Goal: Information Seeking & Learning: Learn about a topic

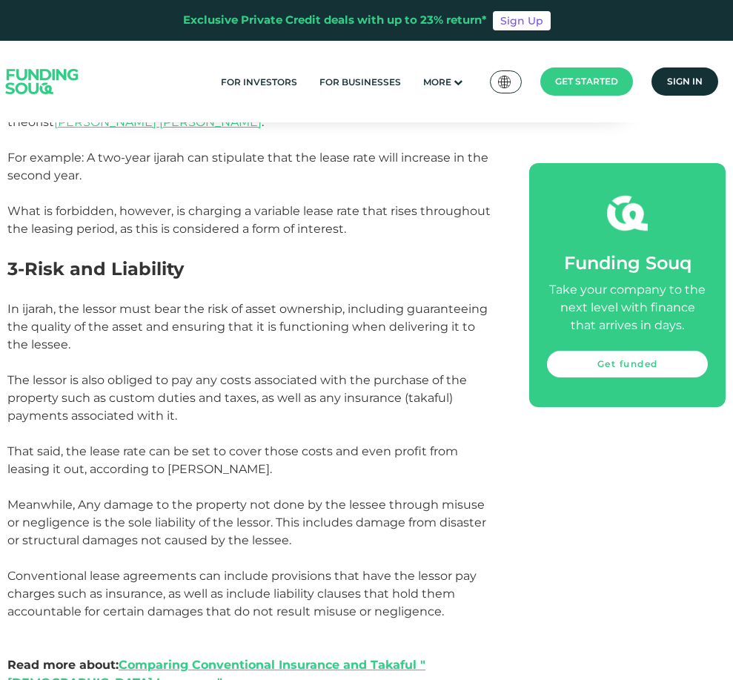
scroll to position [1631, 0]
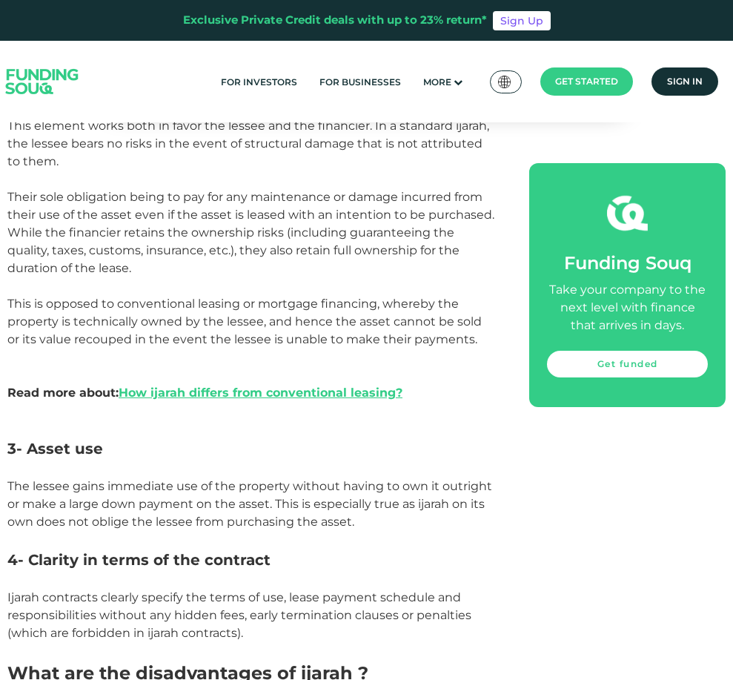
scroll to position [1483, 0]
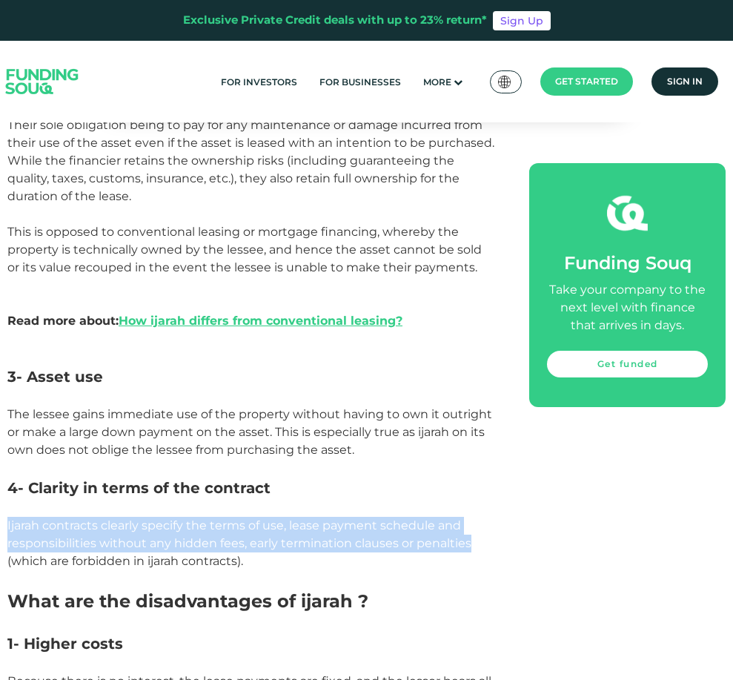
drag, startPoint x: 5, startPoint y: 558, endPoint x: 477, endPoint y: 582, distance: 472.1
click at [477, 582] on section "Home Blog Shariah Compliance Sep 20, 2024" at bounding box center [366, 565] width 733 height 2862
copy span "Ijarah contracts clearly specify the terms of use, lease payment schedule and r…"
click at [336, 477] on p at bounding box center [251, 468] width 489 height 18
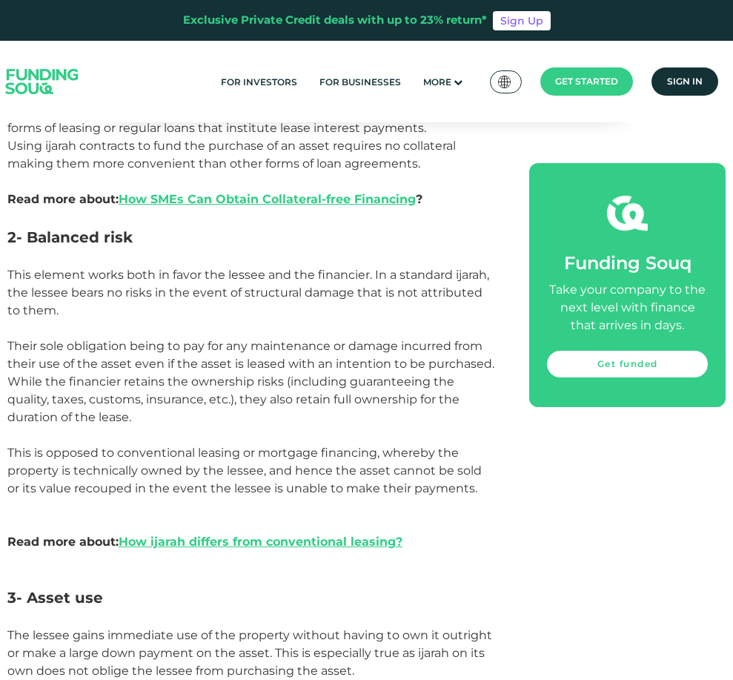
scroll to position [1260, 0]
